Goal: Information Seeking & Learning: Check status

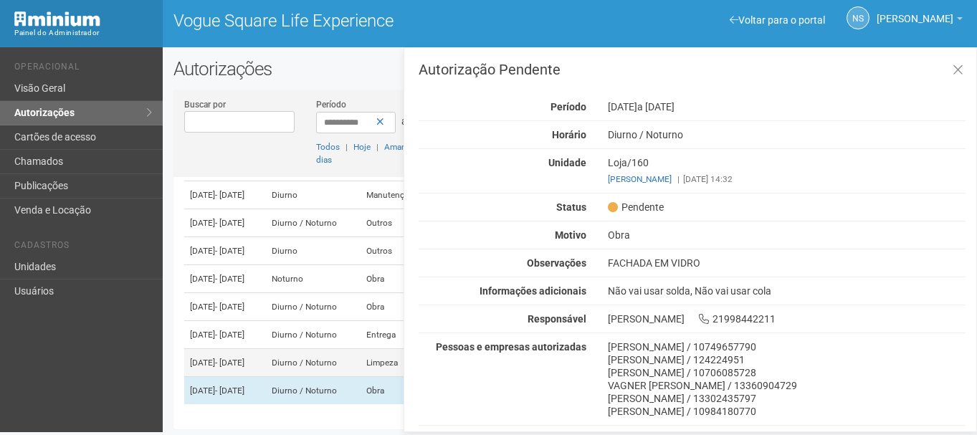
scroll to position [4, 0]
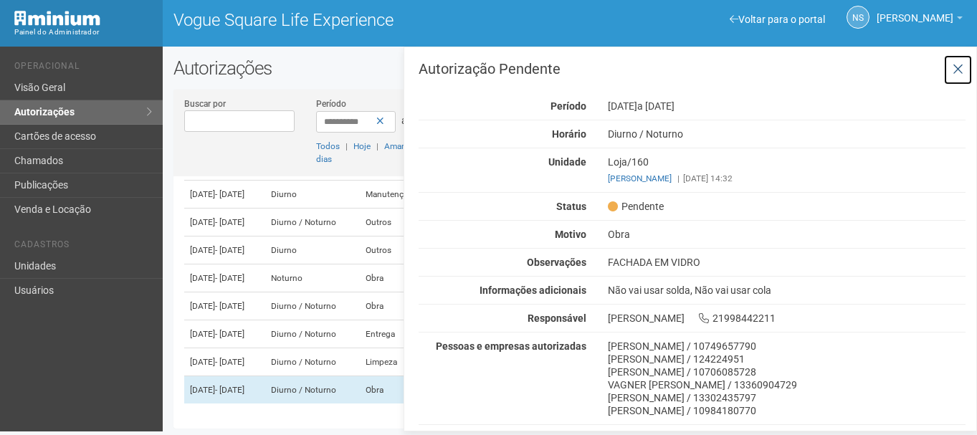
click at [956, 62] on icon at bounding box center [958, 69] width 11 height 14
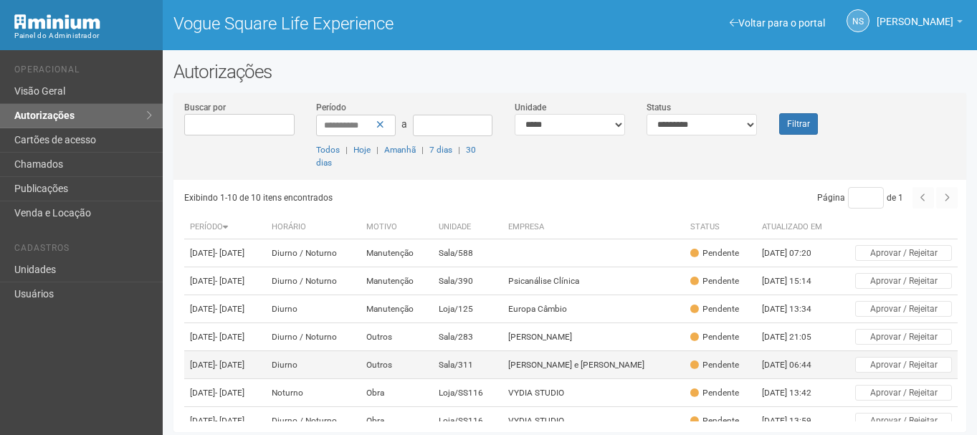
click at [361, 379] on td "Diurno" at bounding box center [313, 365] width 95 height 28
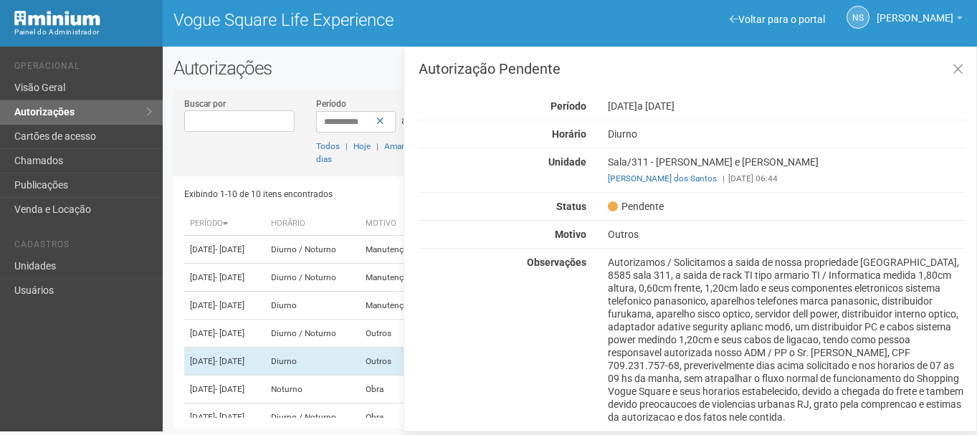
click at [668, 110] on span "a [DATE]" at bounding box center [656, 105] width 37 height 11
click at [578, 309] on div "Observações Autorizamos / Solicitamos a saida de nossa propriedade Avn das Amer…" at bounding box center [692, 340] width 569 height 168
click at [539, 298] on div "Observações Autorizamos / Solicitamos a saida de nossa propriedade Avn das Amer…" at bounding box center [692, 340] width 569 height 168
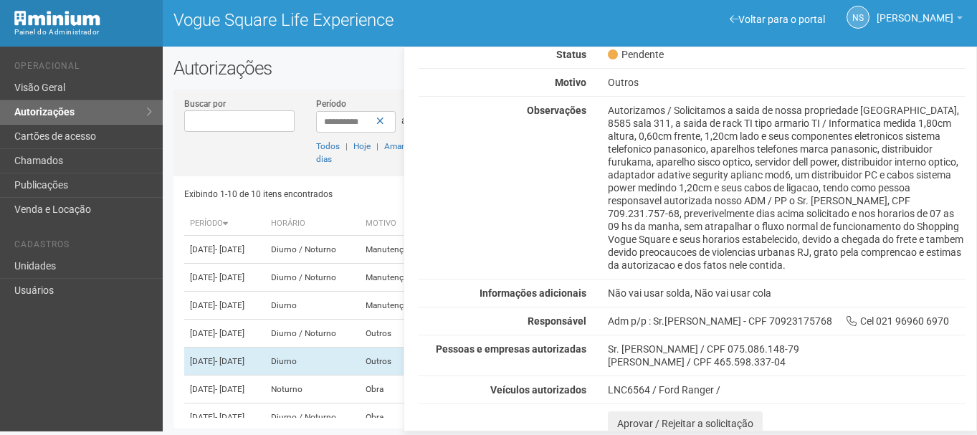
scroll to position [157, 0]
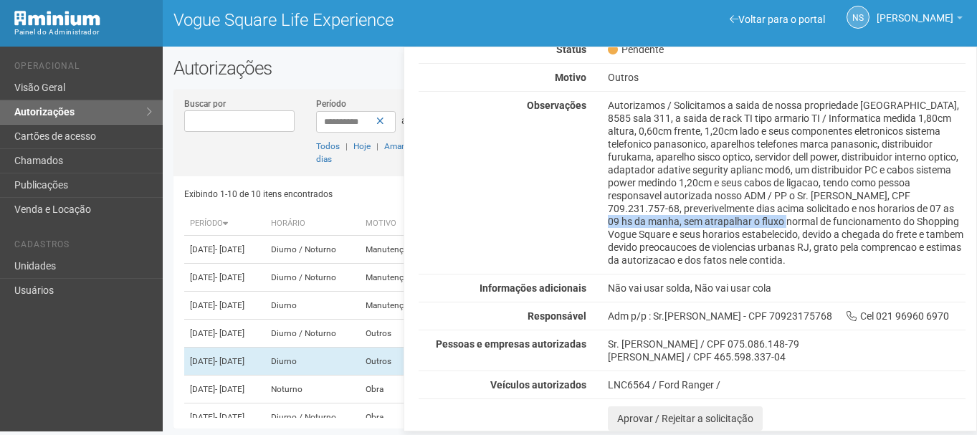
drag, startPoint x: 730, startPoint y: 217, endPoint x: 894, endPoint y: 214, distance: 163.5
click at [894, 214] on div "Autorizamos / Solicitamos a saida de nossa propriedade [GEOGRAPHIC_DATA], 8585 …" at bounding box center [786, 183] width 379 height 168
click at [901, 223] on div "Autorizamos / Solicitamos a saida de nossa propriedade [GEOGRAPHIC_DATA], 8585 …" at bounding box center [786, 183] width 379 height 168
drag, startPoint x: 680, startPoint y: 232, endPoint x: 870, endPoint y: 224, distance: 190.2
click at [870, 224] on div "Autorizamos / Solicitamos a saida de nossa propriedade [GEOGRAPHIC_DATA], 8585 …" at bounding box center [786, 183] width 379 height 168
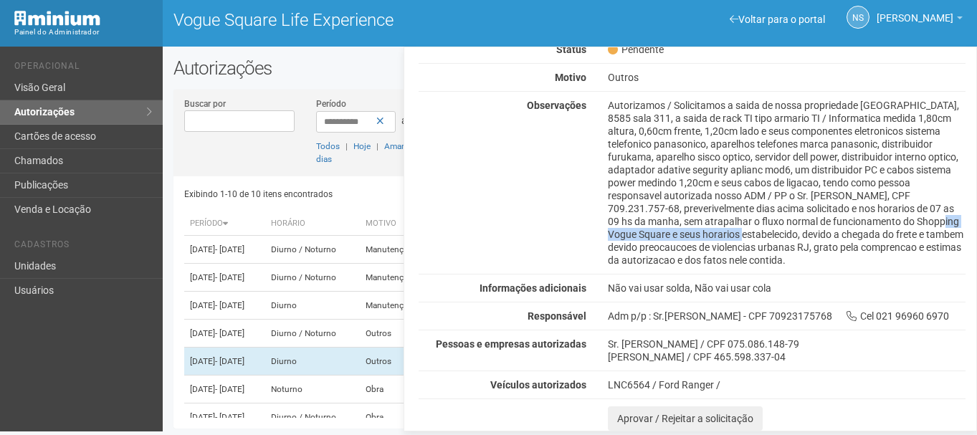
click at [870, 224] on div "Autorizamos / Solicitamos a saida de nossa propriedade [GEOGRAPHIC_DATA], 8585 …" at bounding box center [786, 183] width 379 height 168
drag, startPoint x: 741, startPoint y: 235, endPoint x: 795, endPoint y: 235, distance: 53.8
click at [795, 235] on div "Autorizamos / Solicitamos a saida de nossa propriedade [GEOGRAPHIC_DATA], 8585 …" at bounding box center [786, 183] width 379 height 168
click at [815, 242] on div "Autorizamos / Solicitamos a saida de nossa propriedade [GEOGRAPHIC_DATA], 8585 …" at bounding box center [786, 183] width 379 height 168
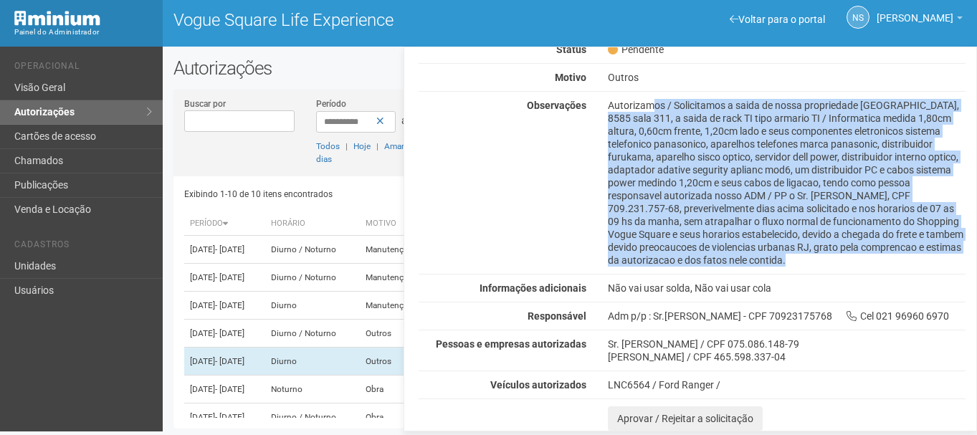
click at [815, 240] on div "Autorizamos / Solicitamos a saida de nossa propriedade [GEOGRAPHIC_DATA], 8585 …" at bounding box center [786, 183] width 379 height 168
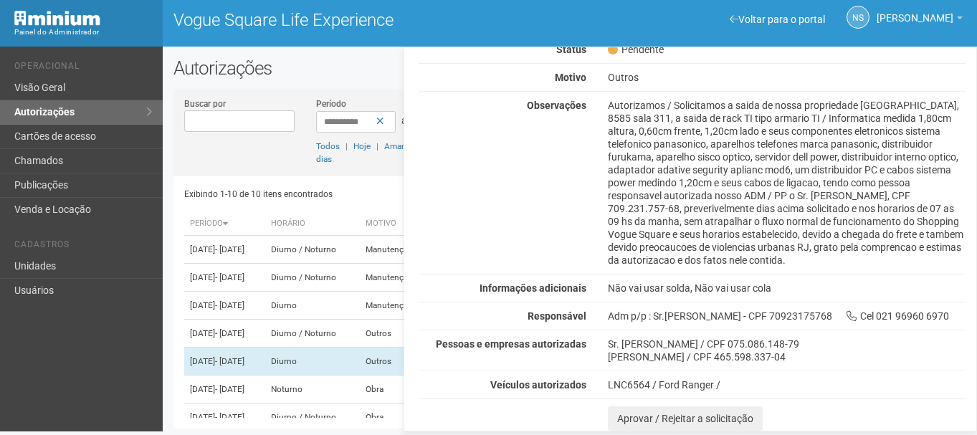
drag, startPoint x: 596, startPoint y: 121, endPoint x: 601, endPoint y: 113, distance: 9.3
click at [596, 120] on div "Observações Autorizamos / Solicitamos a saida de nossa propriedade Avn das Amer…" at bounding box center [692, 183] width 569 height 168
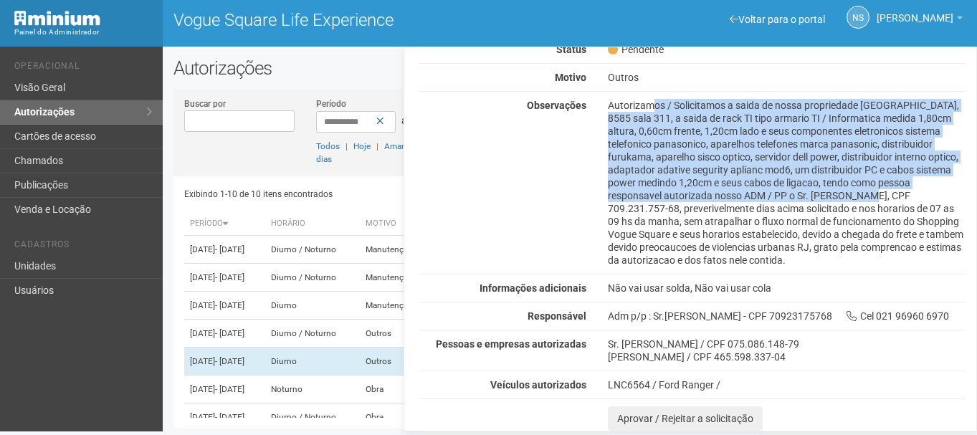
drag, startPoint x: 603, startPoint y: 104, endPoint x: 862, endPoint y: 200, distance: 276.1
click at [855, 200] on div "Autorizamos / Solicitamos a saida de nossa propriedade [GEOGRAPHIC_DATA], 8585 …" at bounding box center [786, 183] width 379 height 168
click at [891, 204] on div "Autorizamos / Solicitamos a saida de nossa propriedade [GEOGRAPHIC_DATA], 8585 …" at bounding box center [786, 183] width 379 height 168
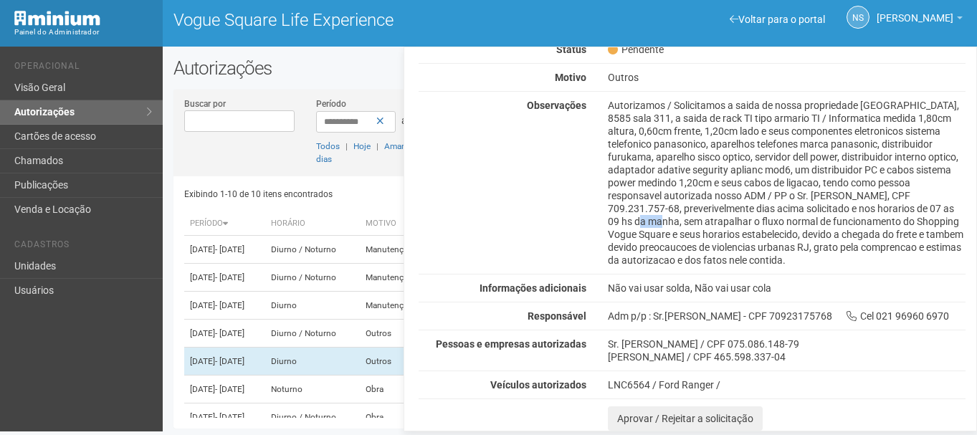
drag, startPoint x: 939, startPoint y: 207, endPoint x: 954, endPoint y: 216, distance: 18.0
click at [952, 214] on div "Autorizamos / Solicitamos a saida de nossa propriedade [GEOGRAPHIC_DATA], 8585 …" at bounding box center [786, 183] width 379 height 168
click at [955, 221] on div "Autorizamos / Solicitamos a saida de nossa propriedade [GEOGRAPHIC_DATA], 8585 …" at bounding box center [786, 183] width 379 height 168
click at [823, 201] on div "Autorizamos / Solicitamos a saida de nossa propriedade [GEOGRAPHIC_DATA], 8585 …" at bounding box center [786, 183] width 379 height 168
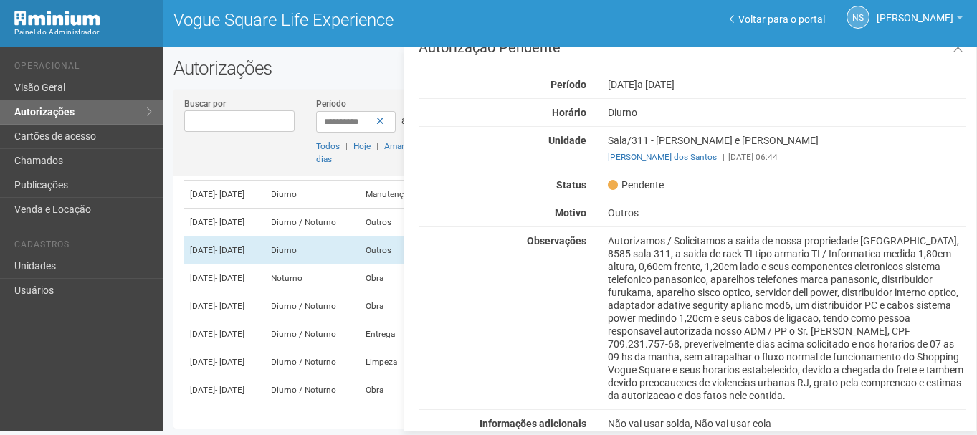
scroll to position [0, 0]
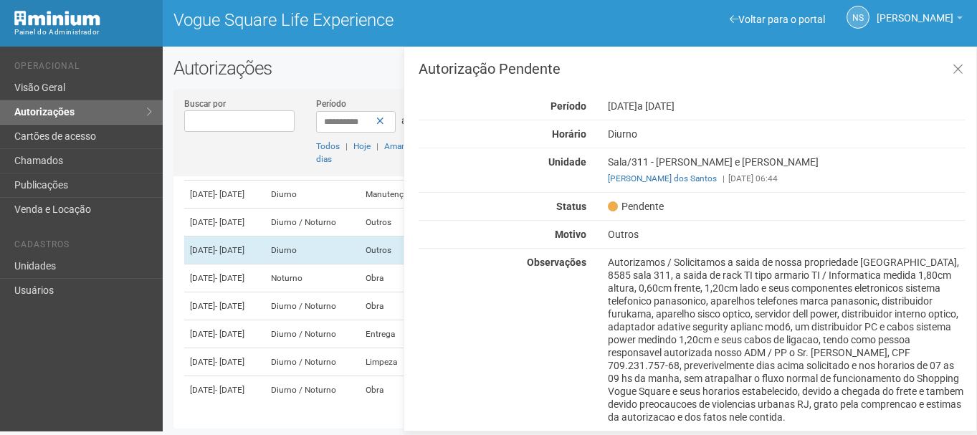
drag, startPoint x: 551, startPoint y: 98, endPoint x: 602, endPoint y: 98, distance: 50.9
click at [602, 98] on div "Autorização Pendente Período [DATE] a [DATE] [GEOGRAPHIC_DATA] [GEOGRAPHIC_DATA…" at bounding box center [692, 325] width 547 height 526
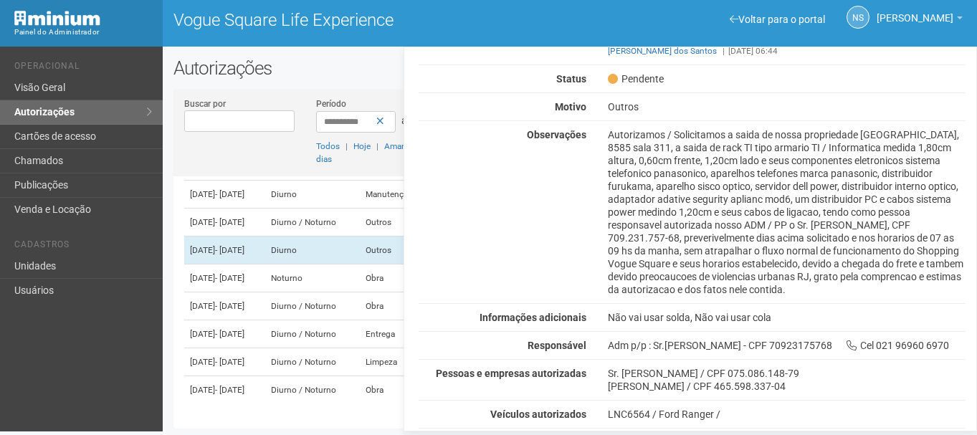
scroll to position [157, 0]
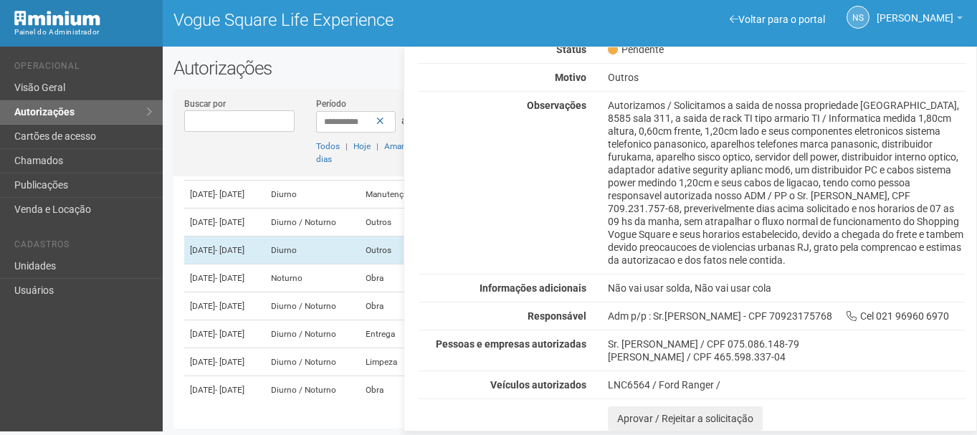
drag, startPoint x: 604, startPoint y: 100, endPoint x: 735, endPoint y: 425, distance: 350.4
click at [735, 425] on div "Autorização Pendente Período [DATE] a [DATE] [GEOGRAPHIC_DATA] [GEOGRAPHIC_DATA…" at bounding box center [692, 168] width 547 height 526
click at [706, 380] on div "LNC6564 / Ford Ranger /" at bounding box center [787, 385] width 358 height 13
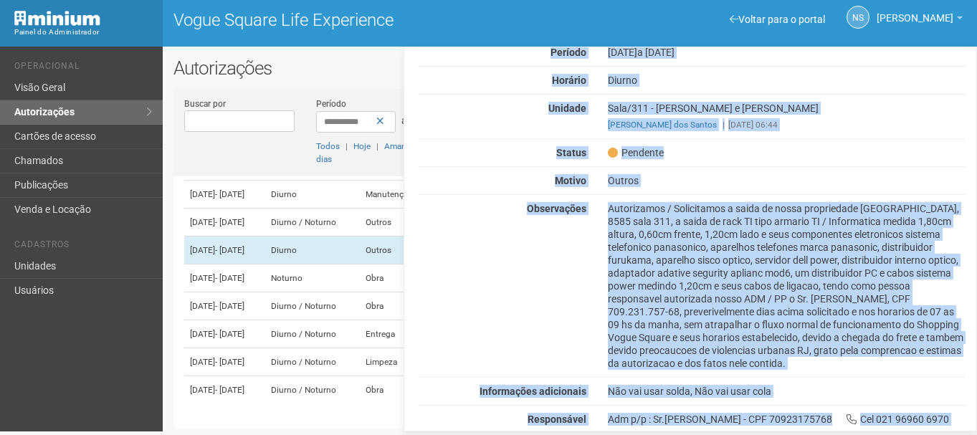
scroll to position [0, 0]
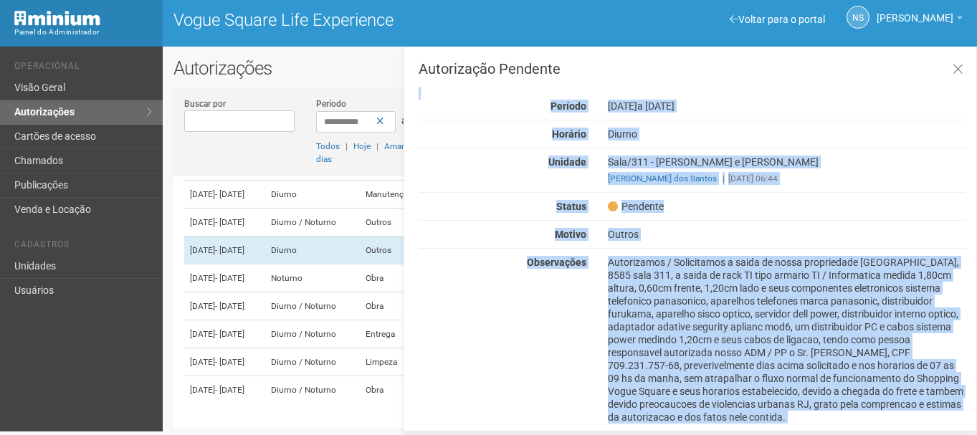
drag, startPoint x: 706, startPoint y: 380, endPoint x: 601, endPoint y: 103, distance: 295.9
click at [601, 103] on div "Autorização Pendente Período [DATE] a [DATE] [GEOGRAPHIC_DATA] [GEOGRAPHIC_DATA…" at bounding box center [692, 325] width 547 height 526
click at [750, 219] on div "Autorização Pendente Período [DATE] a [DATE] [GEOGRAPHIC_DATA] [GEOGRAPHIC_DATA…" at bounding box center [692, 325] width 547 height 526
click at [625, 278] on div "Autorizamos / Solicitamos a saida de nossa propriedade [GEOGRAPHIC_DATA], 8585 …" at bounding box center [786, 340] width 379 height 168
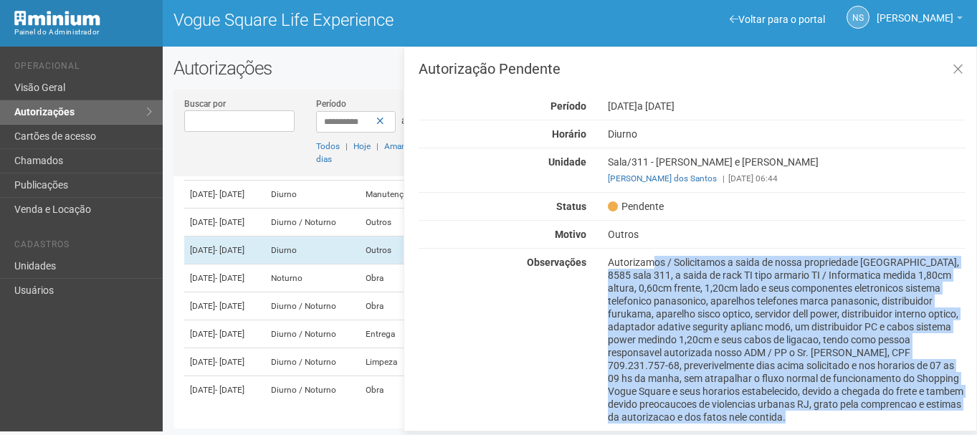
click at [625, 278] on div "Autorizamos / Solicitamos a saida de nossa propriedade [GEOGRAPHIC_DATA], 8585 …" at bounding box center [786, 340] width 379 height 168
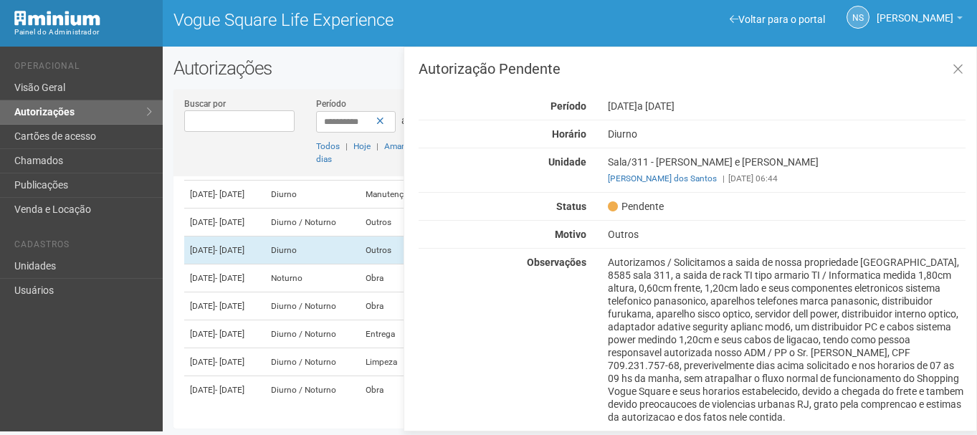
click at [562, 281] on div "Observações Autorizamos / Solicitamos a saida de nossa propriedade Avn das Amer…" at bounding box center [692, 340] width 569 height 168
click at [623, 263] on div "Autorizamos / Solicitamos a saida de nossa propriedade [GEOGRAPHIC_DATA], 8585 …" at bounding box center [786, 340] width 379 height 168
click at [788, 299] on div "Autorizamos / Solicitamos a saida de nossa propriedade [GEOGRAPHIC_DATA], 8585 …" at bounding box center [786, 340] width 379 height 168
click at [785, 298] on div "Autorizamos / Solicitamos a saida de nossa propriedade [GEOGRAPHIC_DATA], 8585 …" at bounding box center [786, 340] width 379 height 168
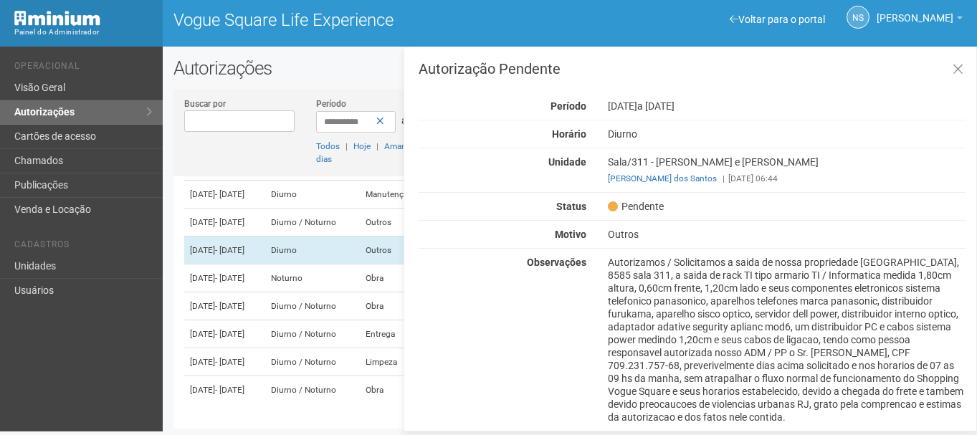
click at [783, 296] on div "Autorizamos / Solicitamos a saida de nossa propriedade [GEOGRAPHIC_DATA], 8585 …" at bounding box center [786, 340] width 379 height 168
click at [629, 273] on div "Autorizamos / Solicitamos a saida de nossa propriedade [GEOGRAPHIC_DATA], 8585 …" at bounding box center [786, 340] width 379 height 168
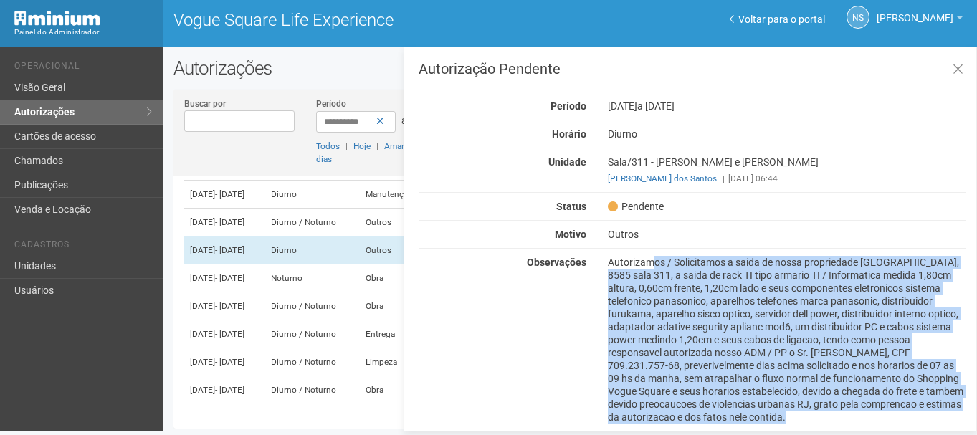
click at [628, 273] on div "Autorizamos / Solicitamos a saida de nossa propriedade [GEOGRAPHIC_DATA], 8585 …" at bounding box center [786, 340] width 379 height 168
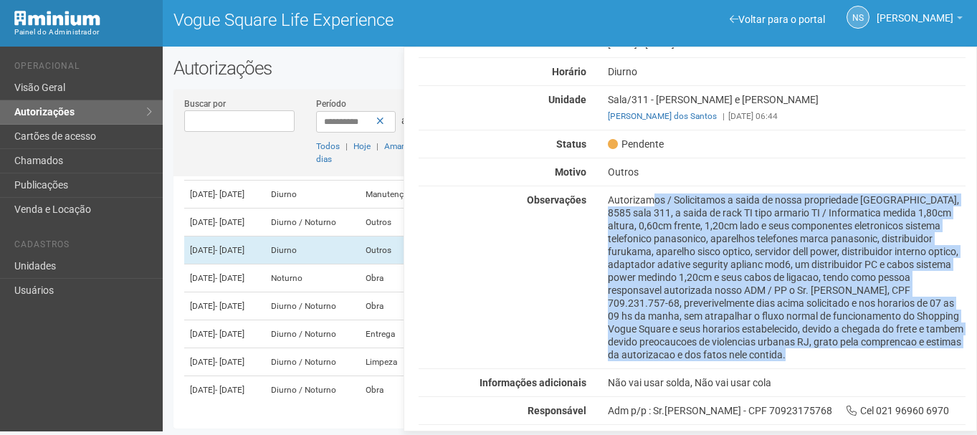
scroll to position [72, 0]
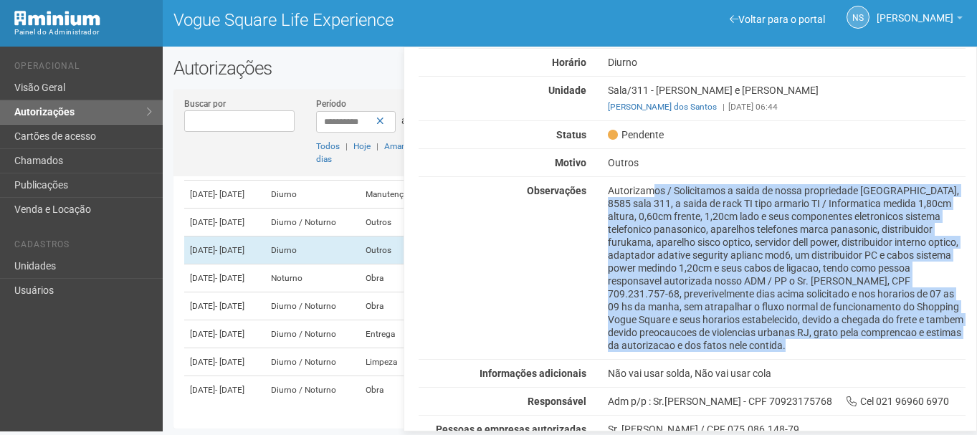
click at [763, 244] on div "Autorizamos / Solicitamos a saida de nossa propriedade [GEOGRAPHIC_DATA], 8585 …" at bounding box center [786, 268] width 379 height 168
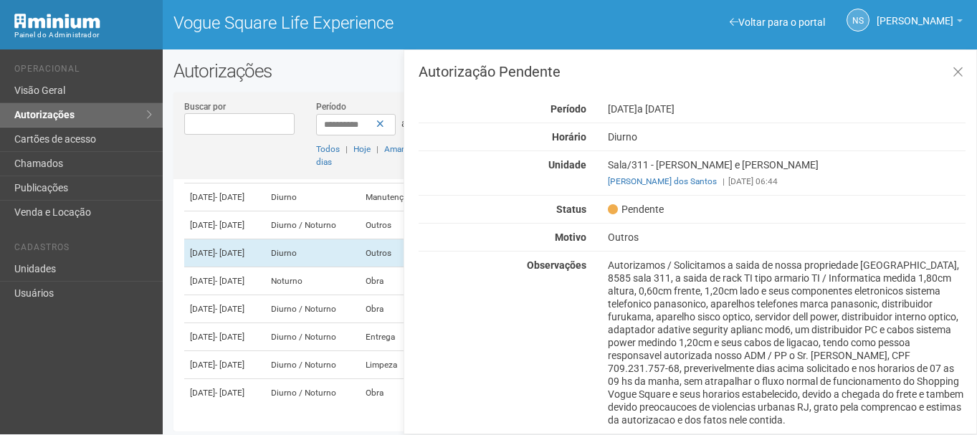
scroll to position [0, 0]
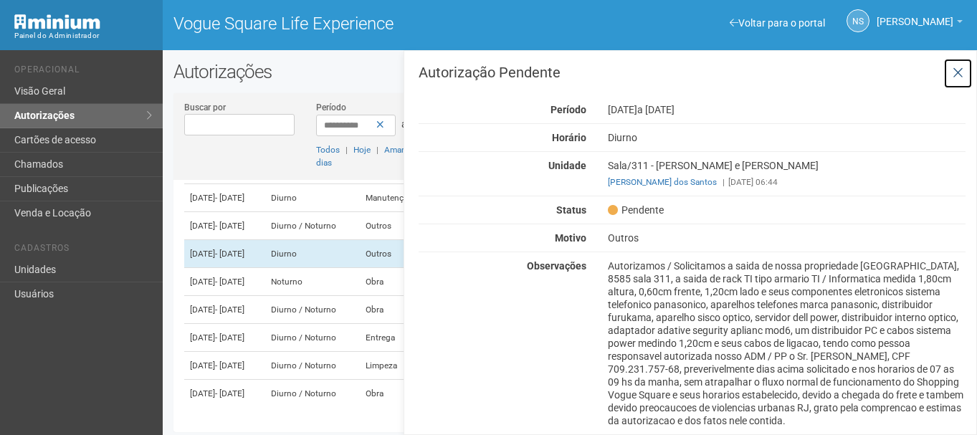
click at [962, 67] on button at bounding box center [958, 73] width 29 height 31
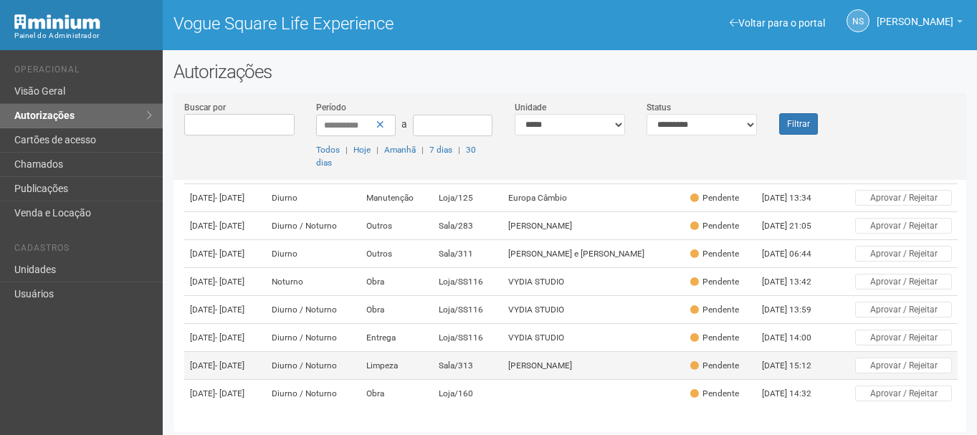
click at [502, 364] on td "Sala/313" at bounding box center [467, 366] width 69 height 28
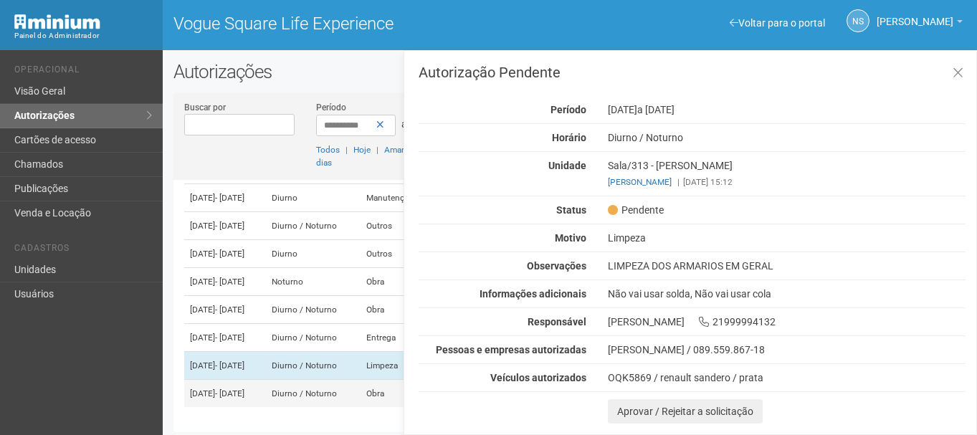
click at [266, 397] on td "[DATE] - [DATE]" at bounding box center [225, 394] width 82 height 28
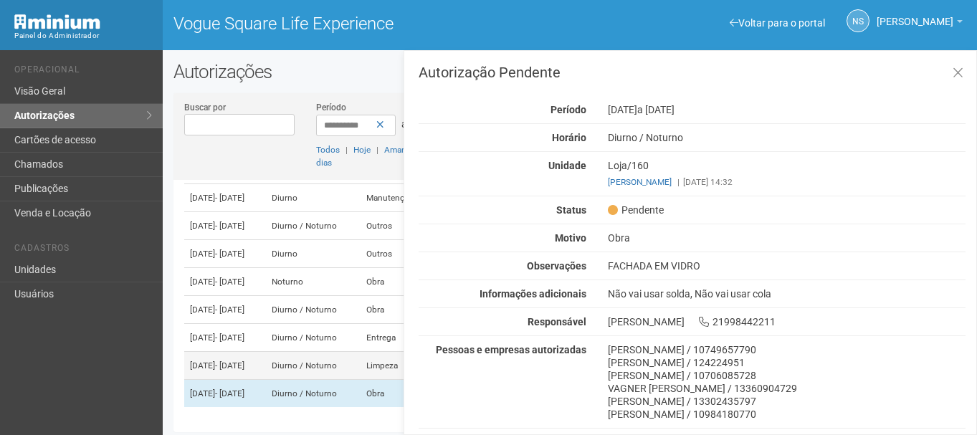
click at [266, 364] on td "[DATE] - [DATE]" at bounding box center [225, 366] width 82 height 28
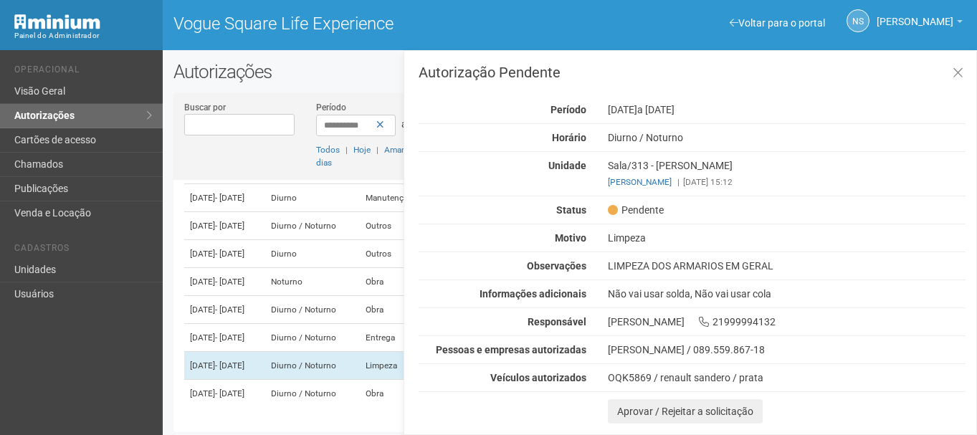
click at [650, 356] on div "Autorização Pendente Período [DATE] a [DATE] [GEOGRAPHIC_DATA] [GEOGRAPHIC_DATA…" at bounding box center [692, 244] width 547 height 359
click at [754, 194] on div "Autorização Pendente Período [DATE] a [DATE] [GEOGRAPHIC_DATA] [GEOGRAPHIC_DATA…" at bounding box center [692, 244] width 547 height 359
click at [753, 190] on div "Autorização Pendente Período [DATE] a [DATE] [GEOGRAPHIC_DATA] [GEOGRAPHIC_DATA…" at bounding box center [692, 244] width 547 height 359
click at [753, 189] on div "Autorização Pendente Período [DATE] a [DATE] [GEOGRAPHIC_DATA] [GEOGRAPHIC_DATA…" at bounding box center [692, 244] width 547 height 359
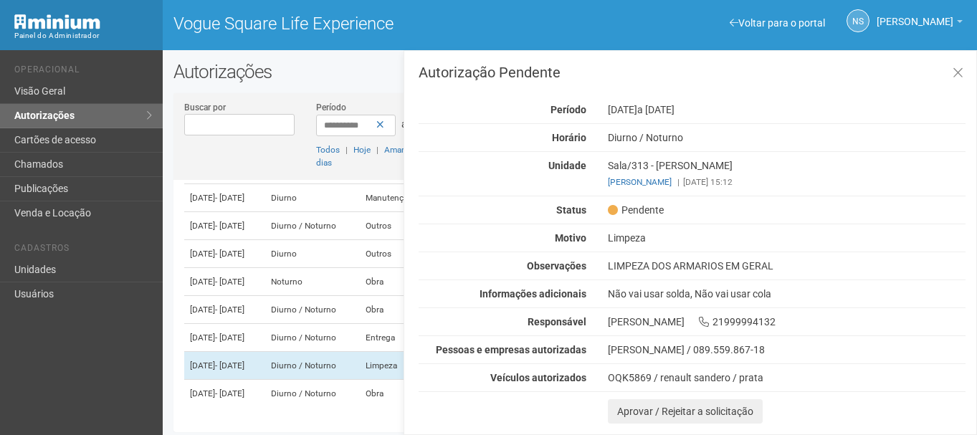
click at [753, 189] on div "Autorização Pendente Período [DATE] a [DATE] [GEOGRAPHIC_DATA] [GEOGRAPHIC_DATA…" at bounding box center [692, 244] width 547 height 359
click at [964, 71] on button at bounding box center [958, 73] width 29 height 31
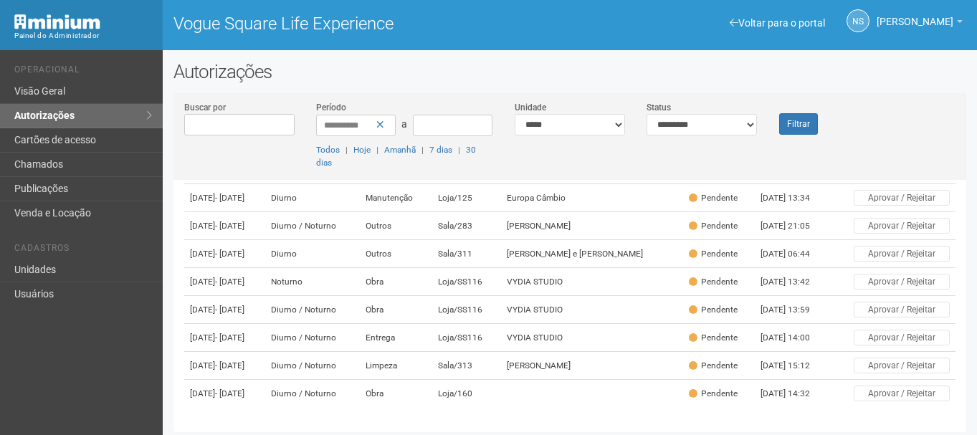
click at [965, 64] on h2 "Autorizações" at bounding box center [570, 72] width 793 height 22
